Goal: Task Accomplishment & Management: Manage account settings

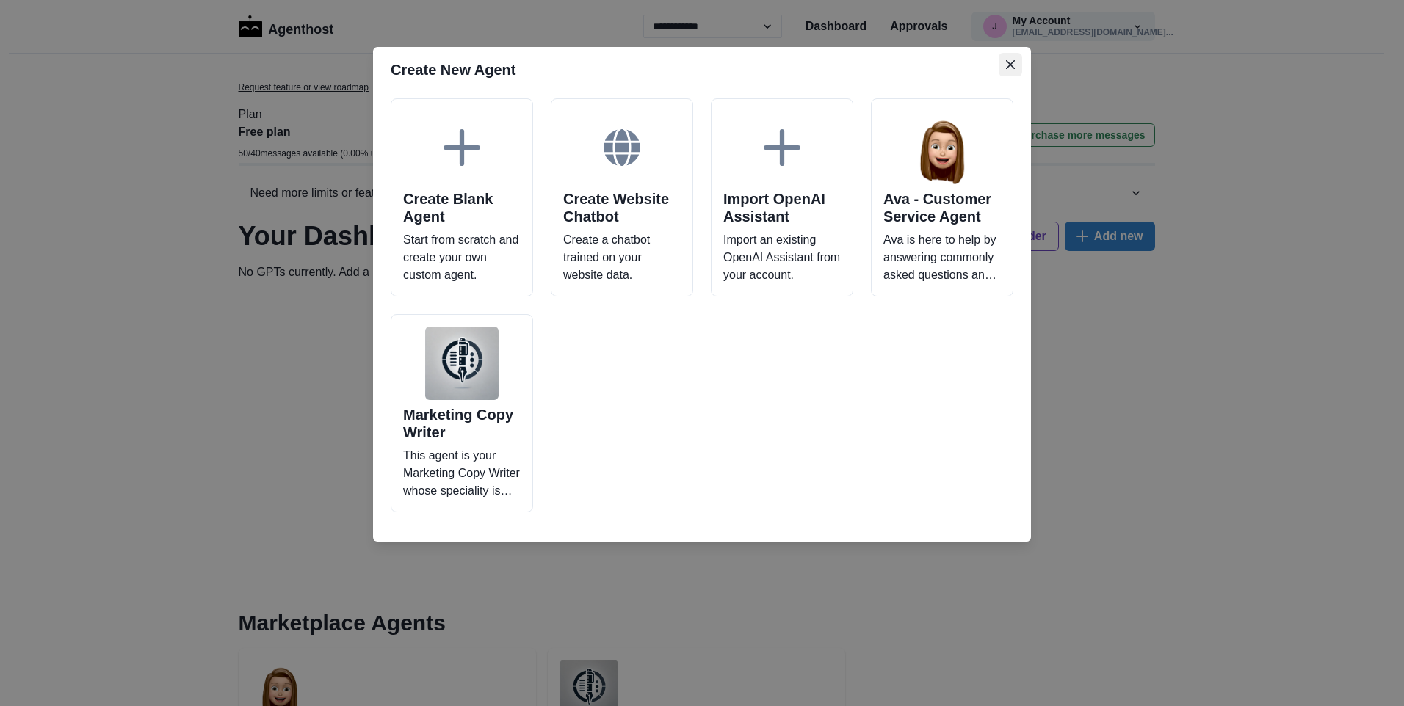
click at [1012, 66] on icon "Close" at bounding box center [1010, 64] width 9 height 9
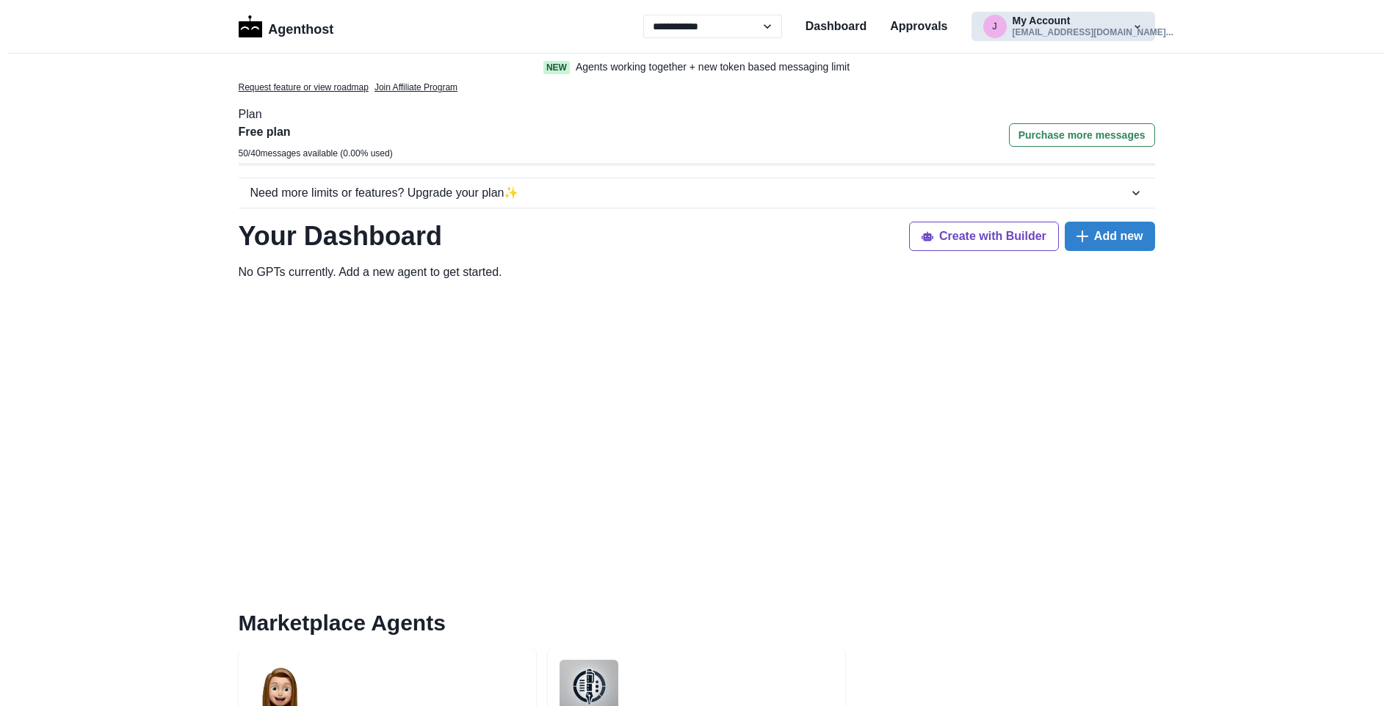
click at [1145, 26] on button "j My Account [EMAIL_ADDRESS][DOMAIN_NAME]..." at bounding box center [1063, 26] width 184 height 29
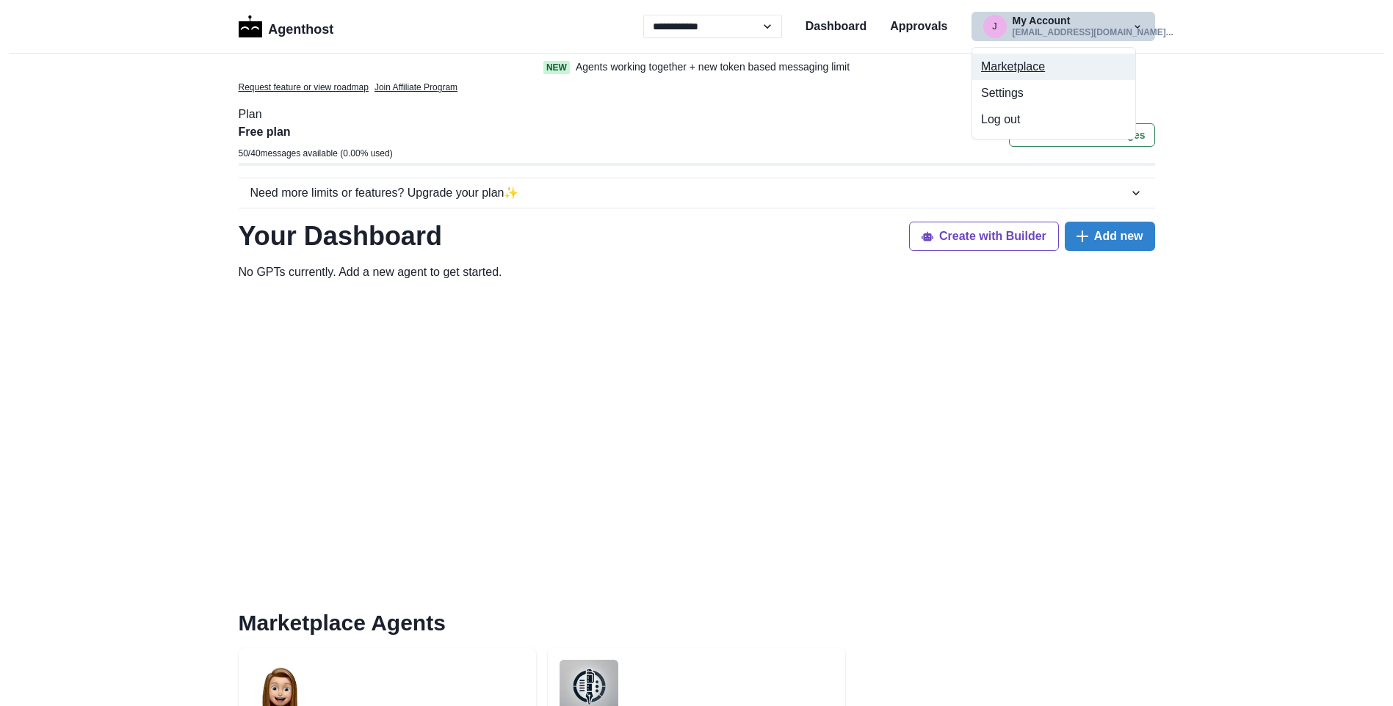
click at [995, 62] on button "Marketplace" at bounding box center [1053, 67] width 163 height 26
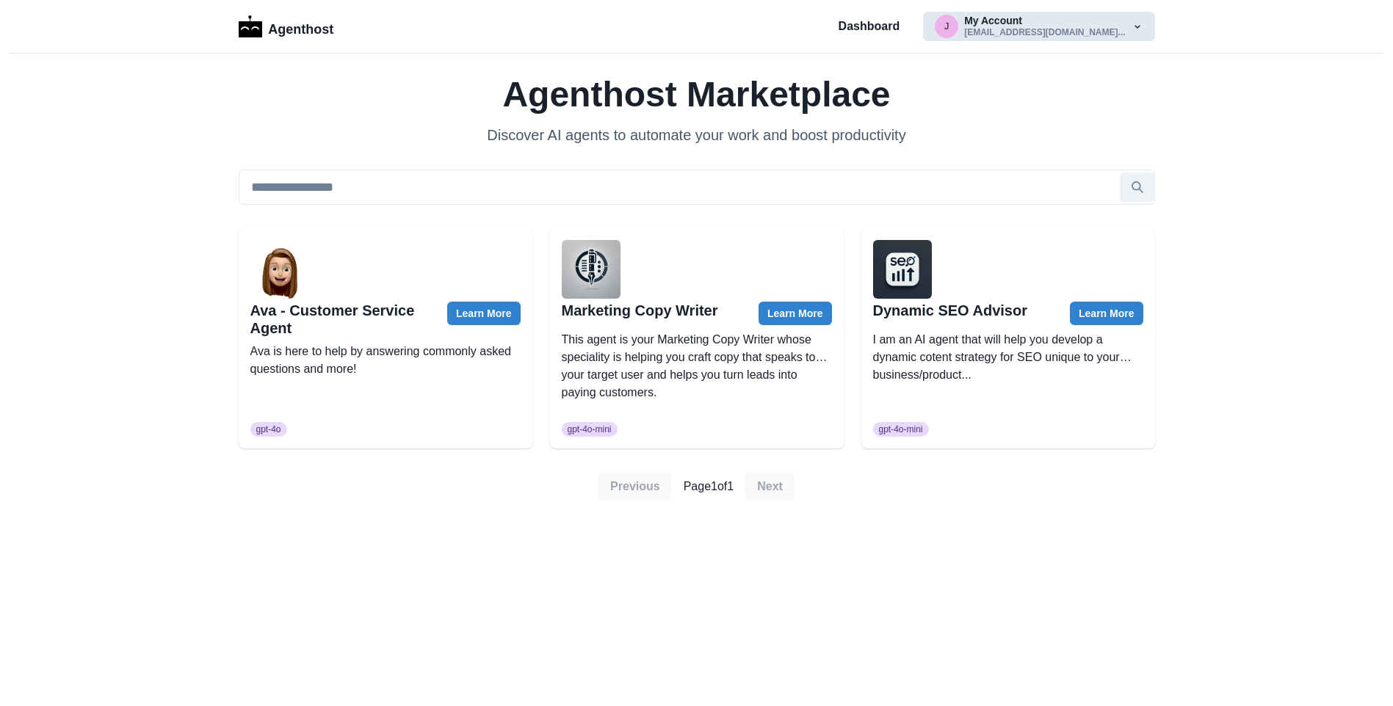
click at [1143, 26] on button "j My Account [EMAIL_ADDRESS][DOMAIN_NAME]..." at bounding box center [1038, 26] width 231 height 29
click at [999, 96] on button "Settings" at bounding box center [1053, 93] width 163 height 26
